Goal: Information Seeking & Learning: Learn about a topic

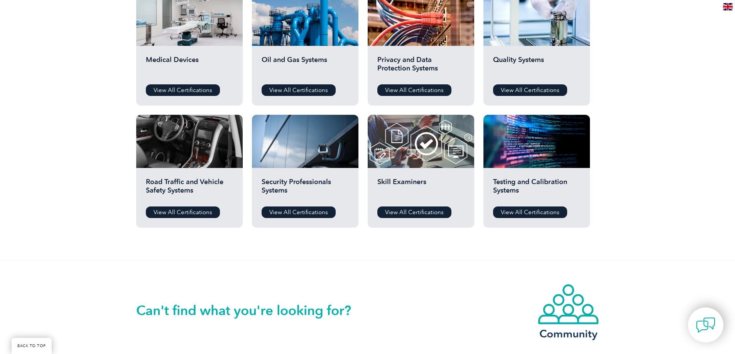
scroll to position [501, 0]
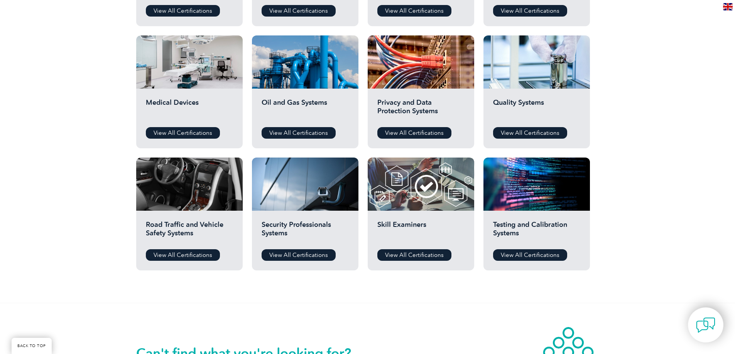
click at [510, 140] on div "Quality Systems View All Certifications" at bounding box center [536, 119] width 106 height 60
click at [510, 135] on link "View All Certifications" at bounding box center [530, 133] width 74 height 12
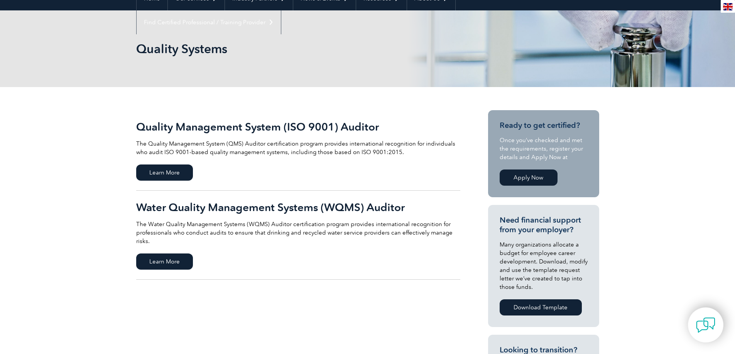
scroll to position [154, 0]
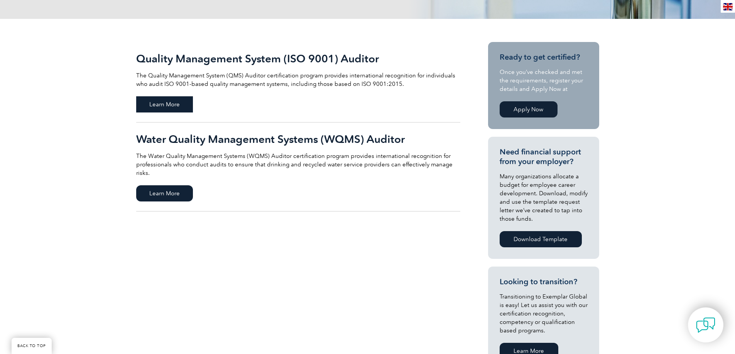
click at [185, 103] on span "Learn More" at bounding box center [164, 104] width 57 height 16
